Goal: Transaction & Acquisition: Book appointment/travel/reservation

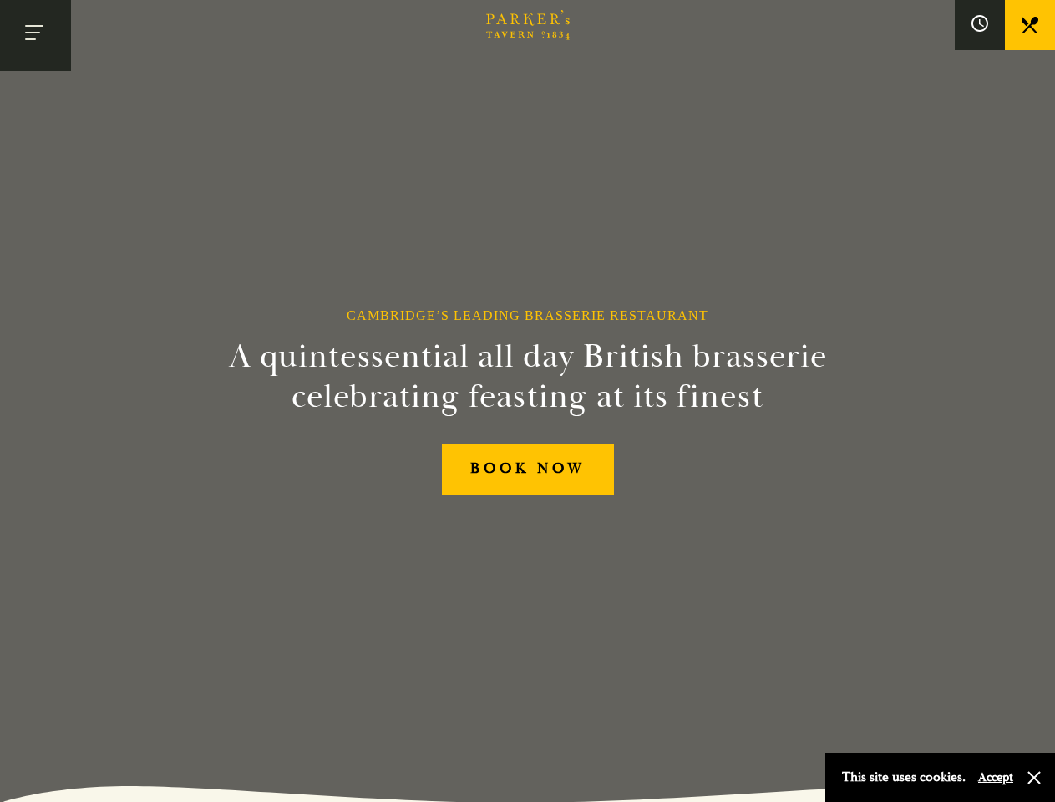
click at [527, 401] on h2 "A quintessential all day British brasserie celebrating feasting at its finest" at bounding box center [528, 377] width 762 height 80
click at [35, 35] on button "Toggle navigation" at bounding box center [35, 35] width 71 height 71
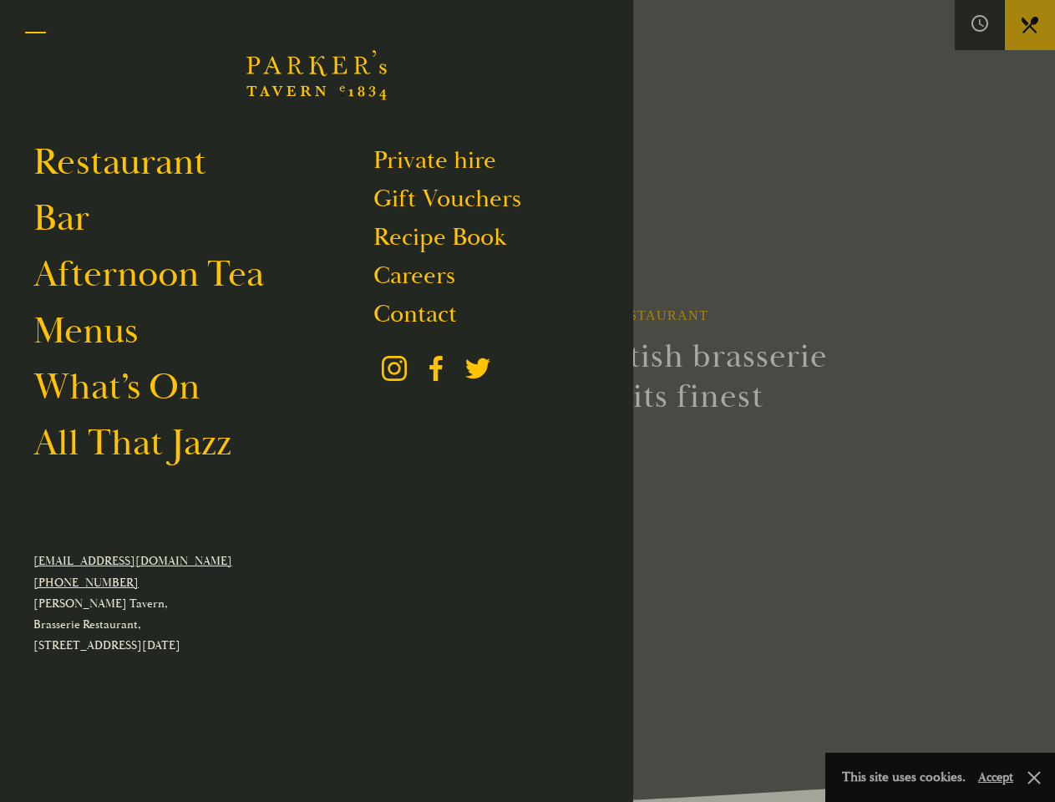
click at [980, 25] on div at bounding box center [527, 401] width 1055 height 802
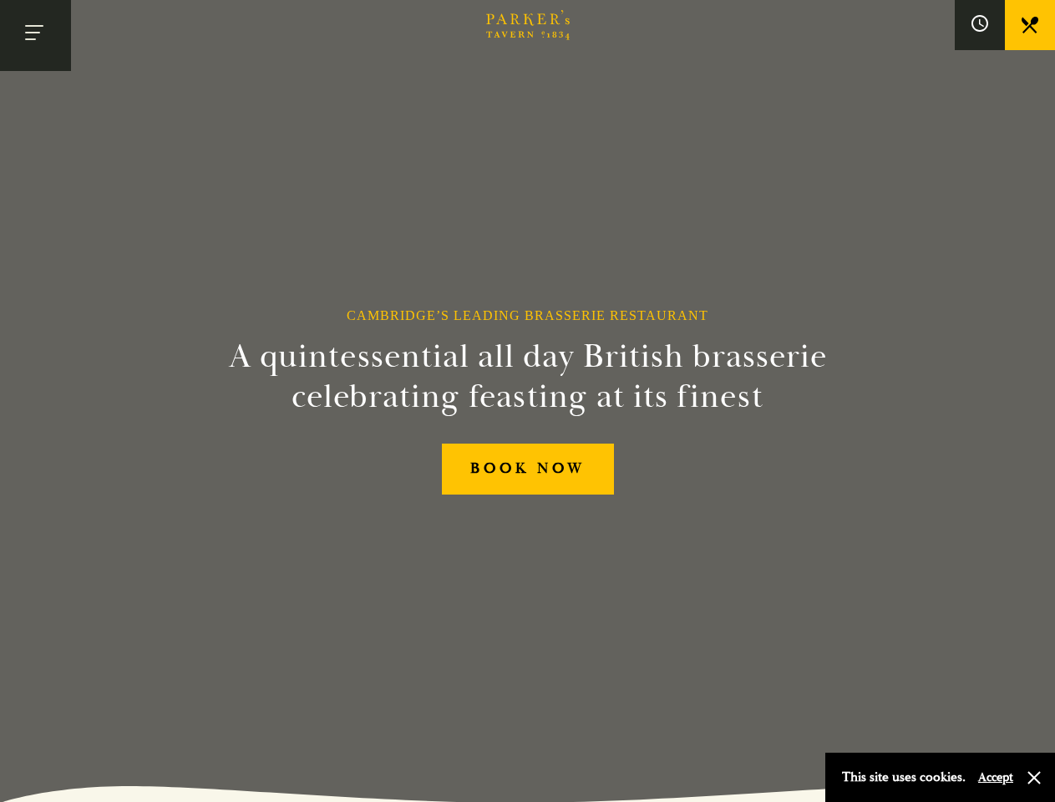
click at [995, 777] on button "Accept" at bounding box center [995, 778] width 35 height 16
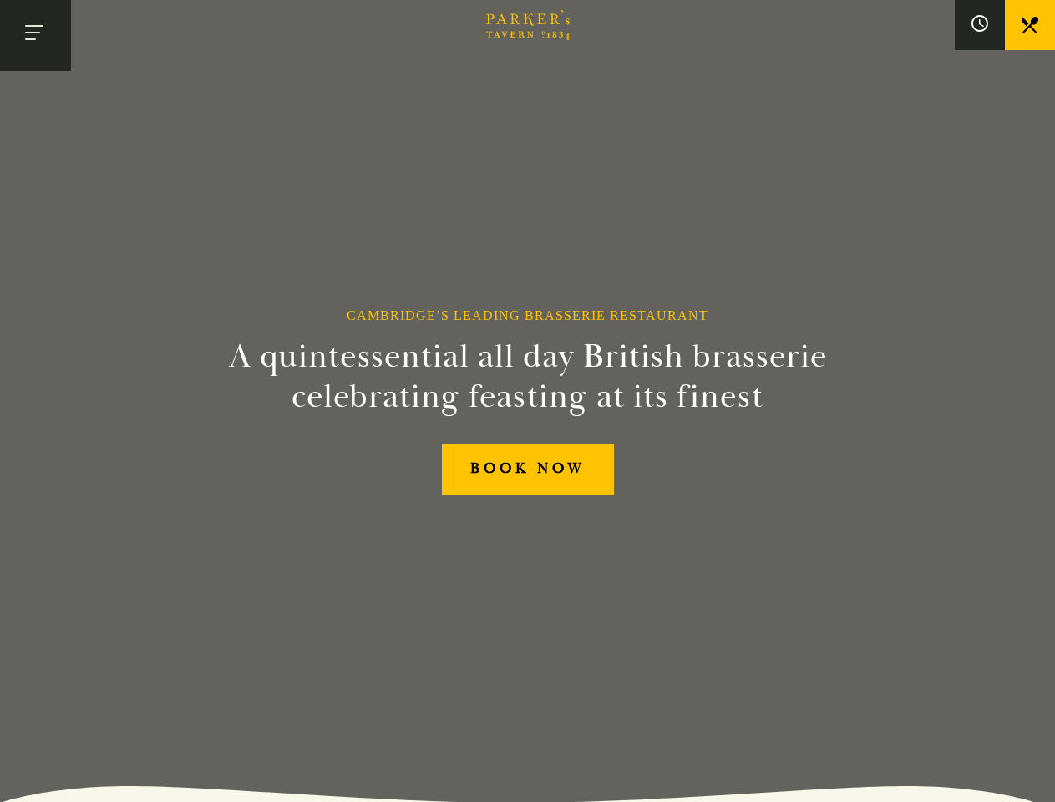
click at [1034, 778] on section "Cambridge’s Leading Brasserie Restaurant A quintessential all day British brass…" at bounding box center [527, 401] width 1055 height 802
